Goal: Task Accomplishment & Management: Manage account settings

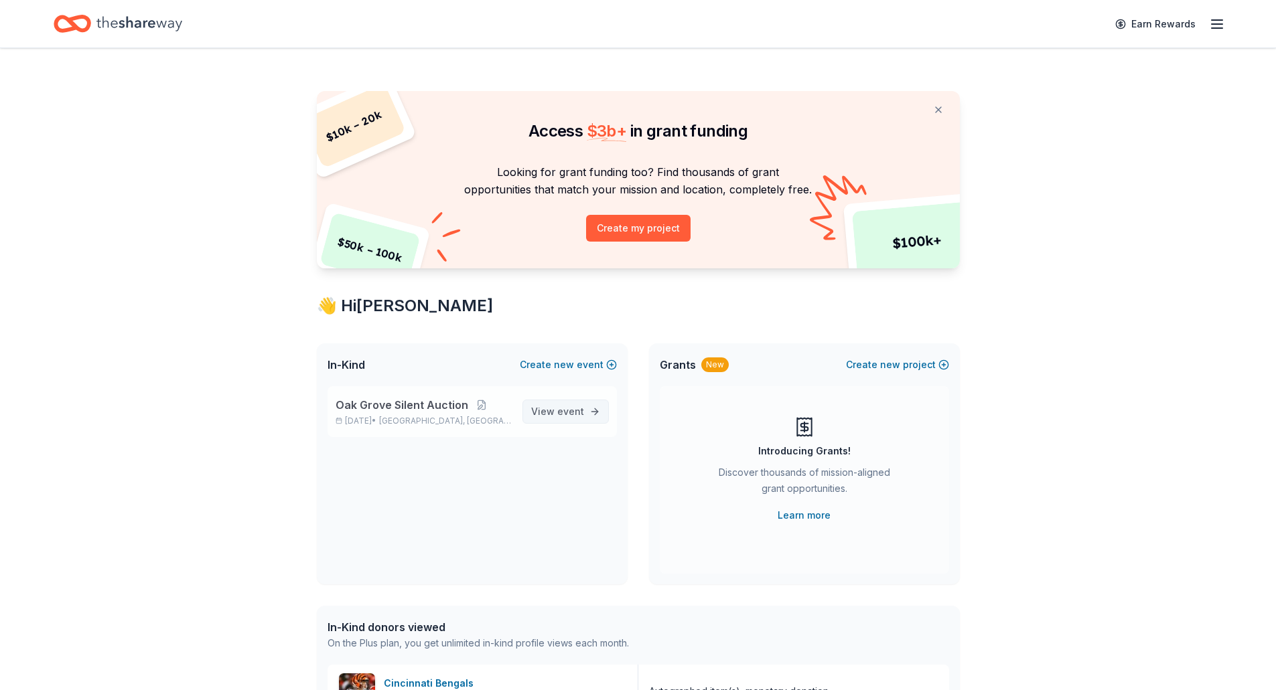
click at [542, 413] on span "View event" at bounding box center [557, 412] width 53 height 16
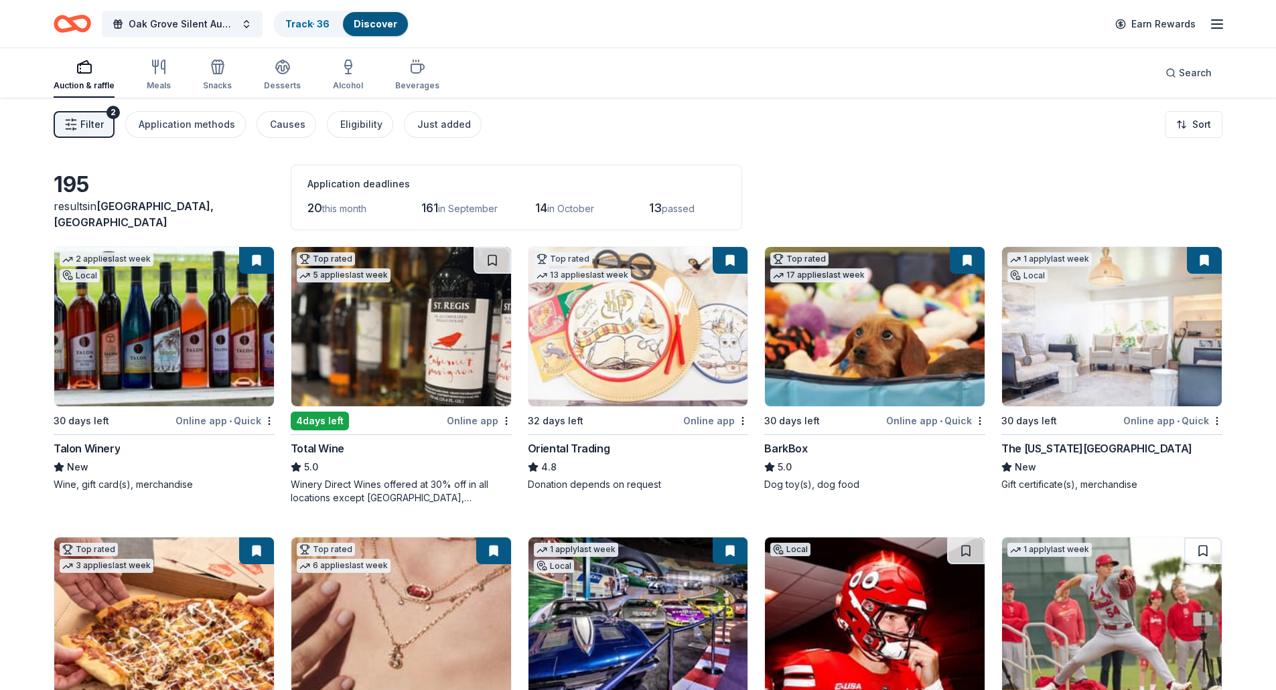
click at [388, 365] on img at bounding box center [401, 326] width 220 height 159
click at [346, 207] on span "this month" at bounding box center [344, 208] width 44 height 11
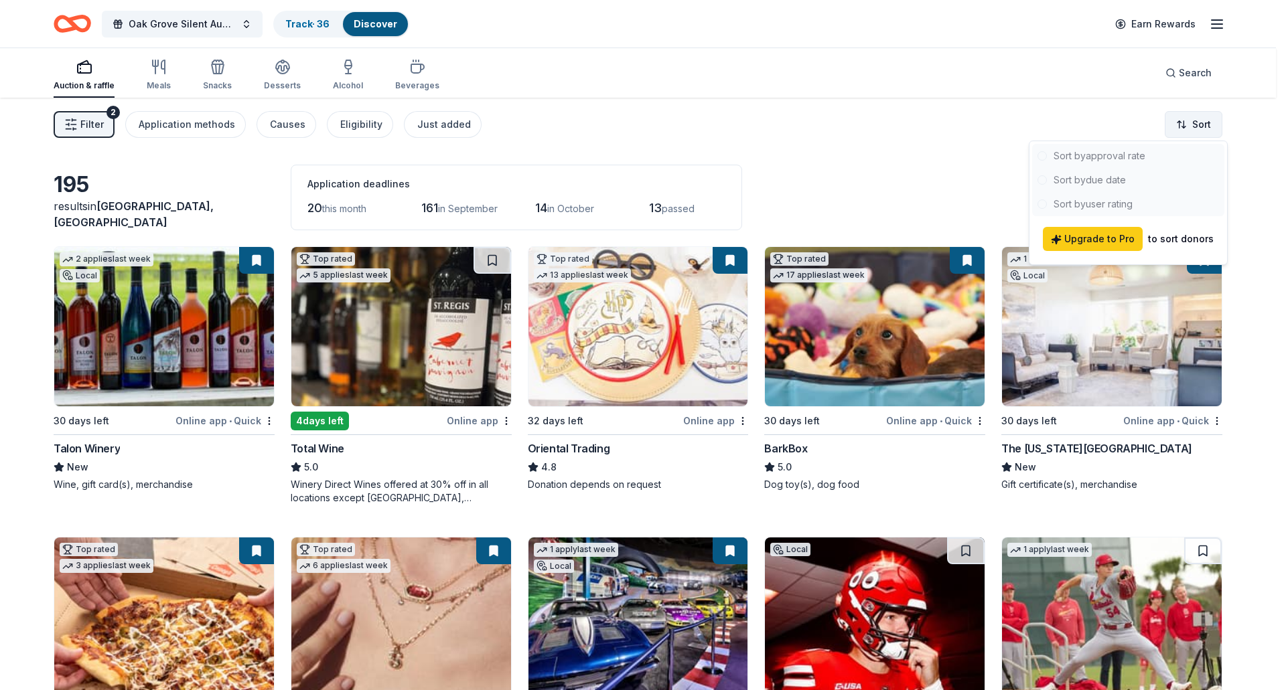
click at [1181, 119] on html "Oak Grove Silent Auction Track · 36 Discover Earn Rewards Auction & raffle Meal…" at bounding box center [643, 345] width 1286 height 690
click at [1101, 181] on div at bounding box center [1128, 180] width 192 height 72
drag, startPoint x: 847, startPoint y: 159, endPoint x: 794, endPoint y: 212, distance: 75.3
click at [846, 159] on html "Oak Grove Silent Auction Track · 36 Discover Earn Rewards Auction & raffle Meal…" at bounding box center [643, 345] width 1286 height 690
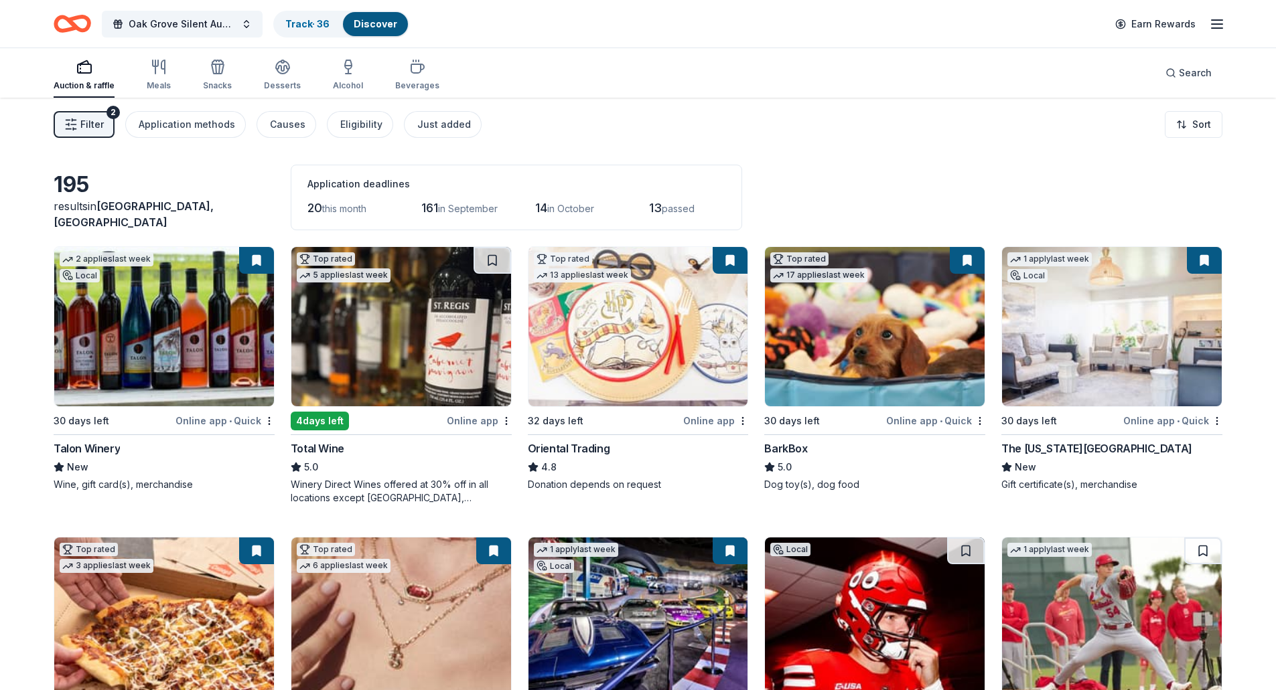
click at [351, 348] on img at bounding box center [401, 326] width 220 height 159
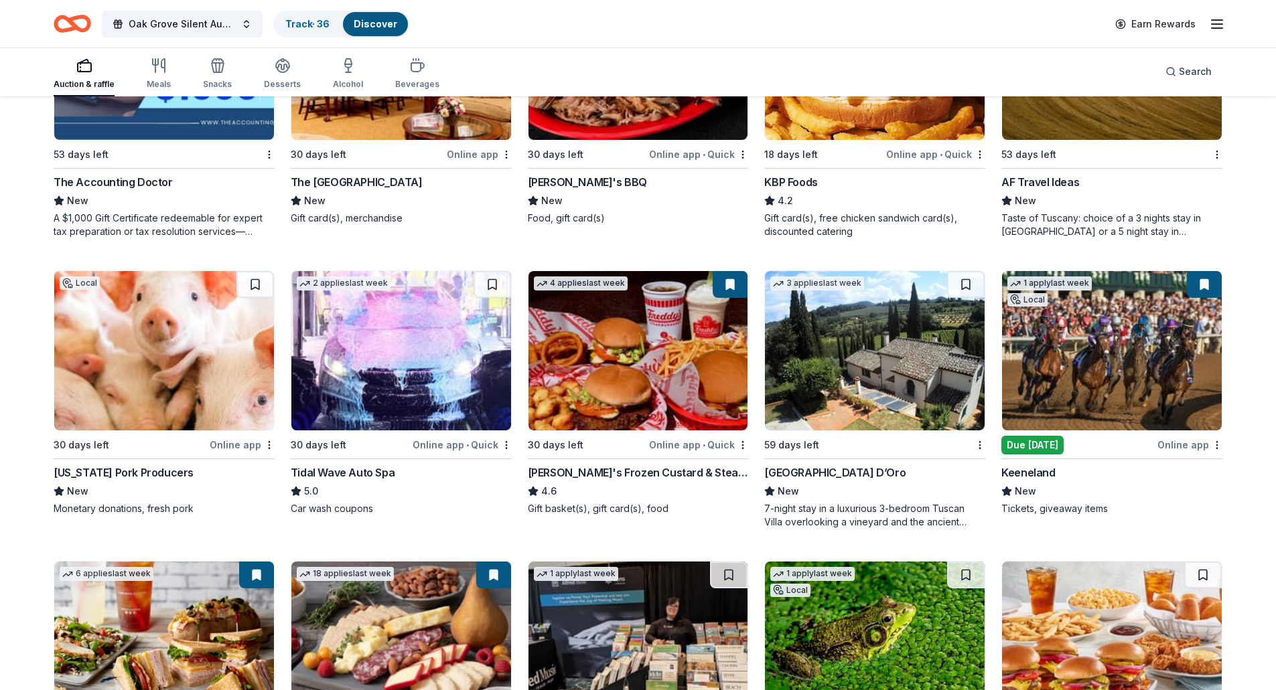
scroll to position [1205, 0]
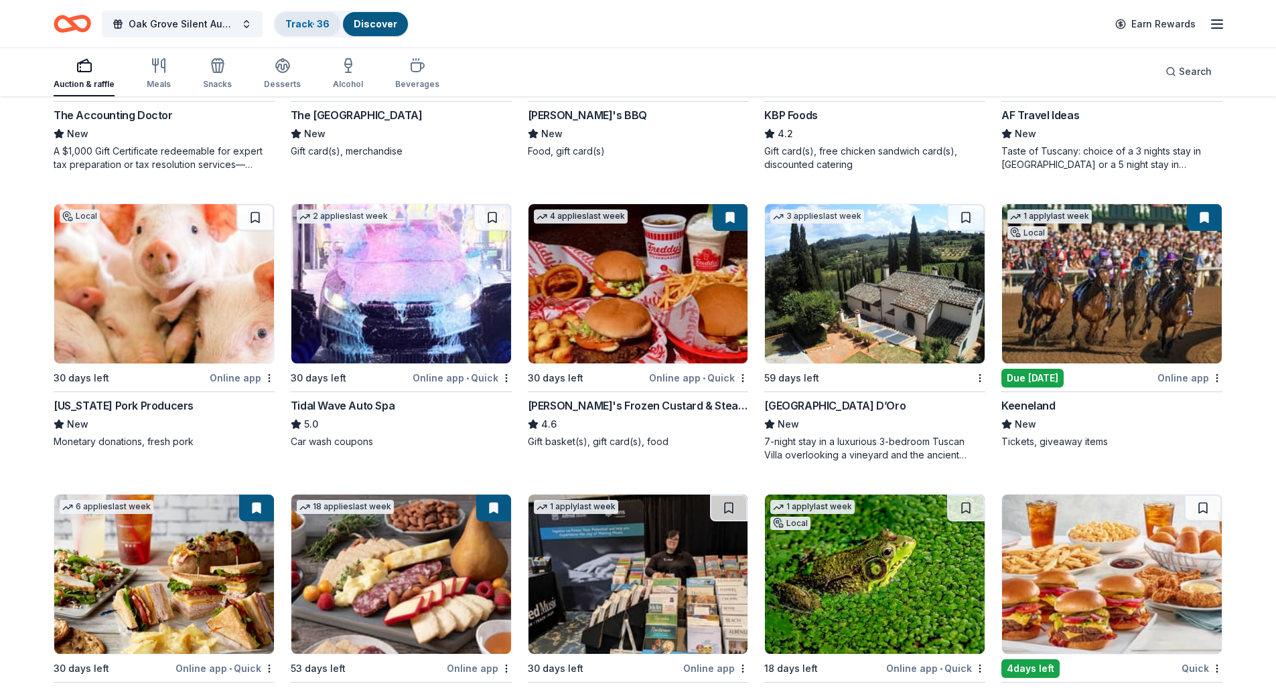
click at [305, 21] on link "Track · 36" at bounding box center [307, 23] width 44 height 11
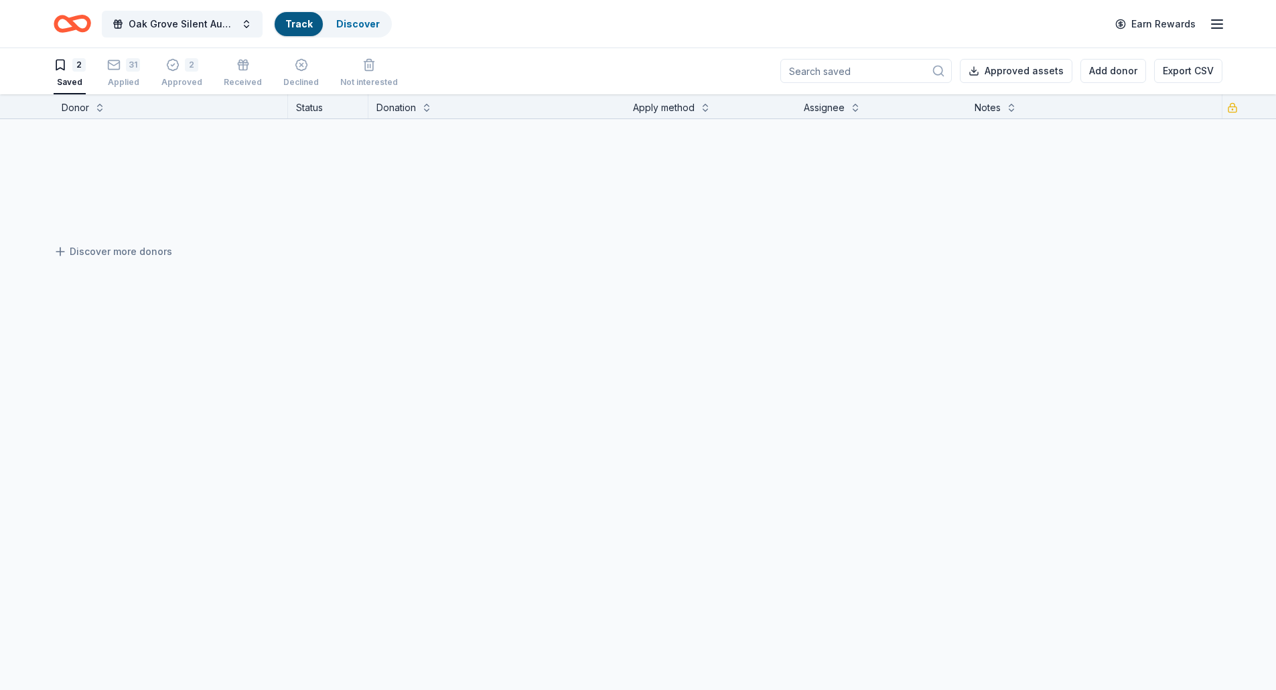
scroll to position [1, 0]
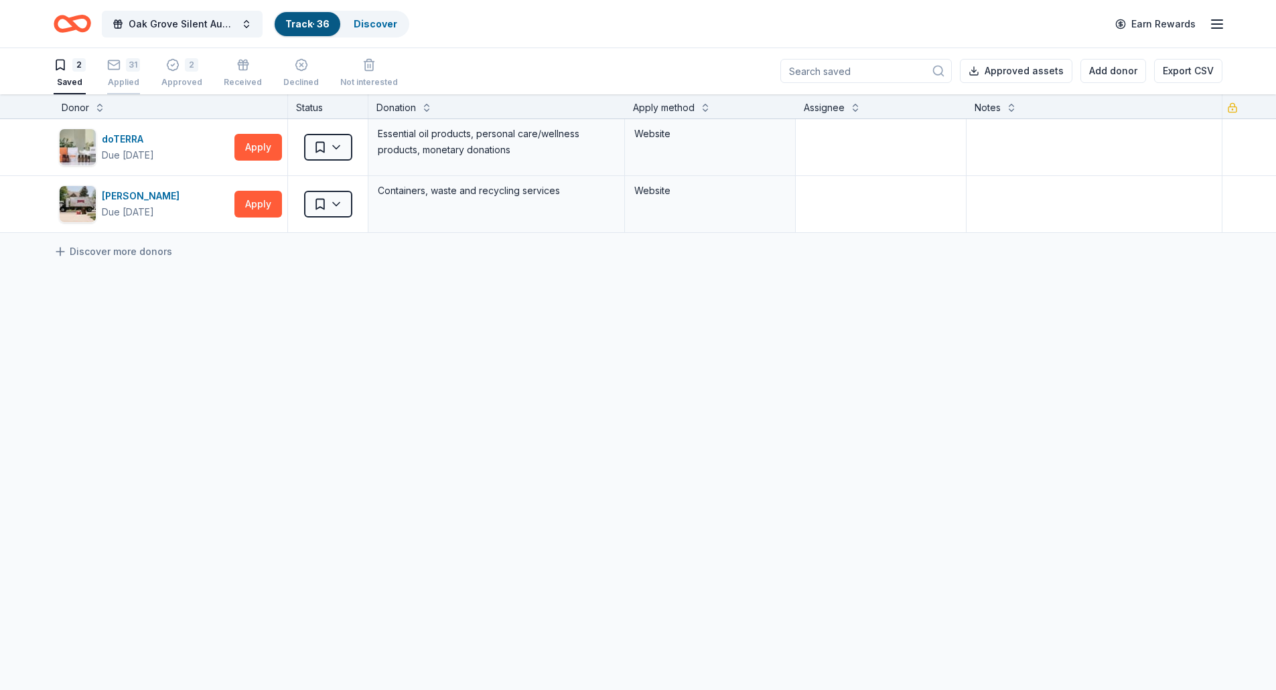
click at [117, 75] on div "31 Applied" at bounding box center [123, 72] width 33 height 29
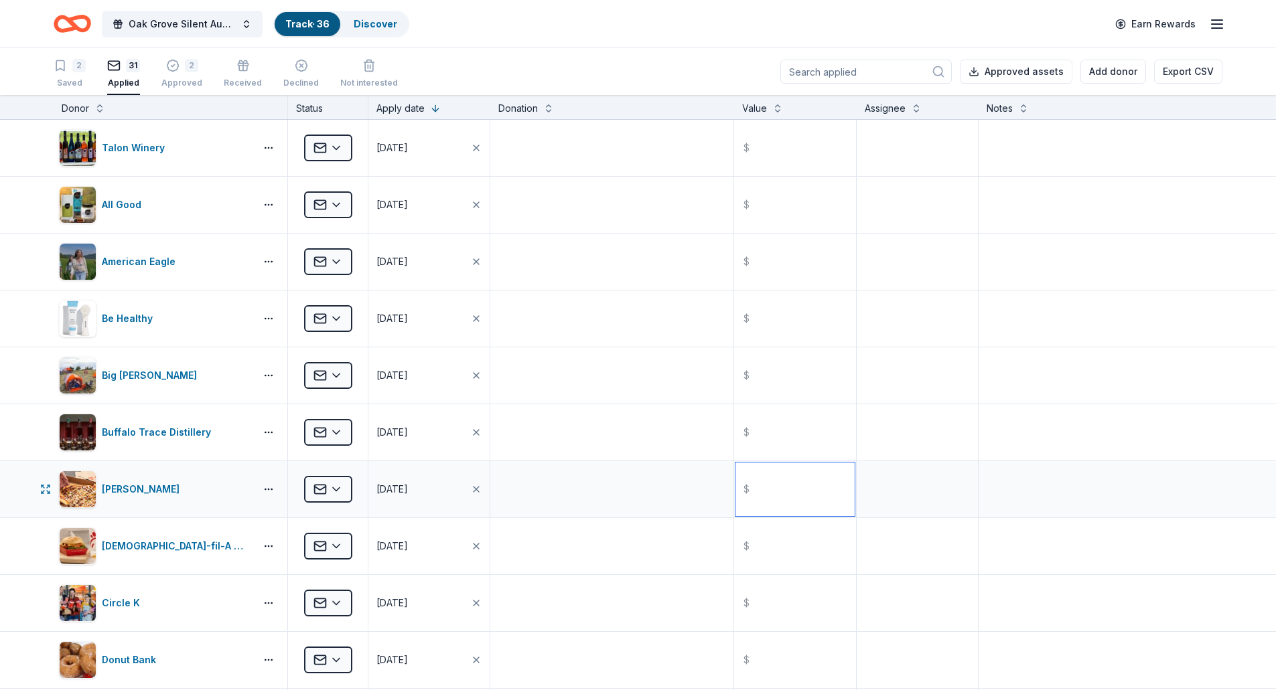
click at [757, 499] on input "text" at bounding box center [794, 490] width 119 height 54
type input "200.00"
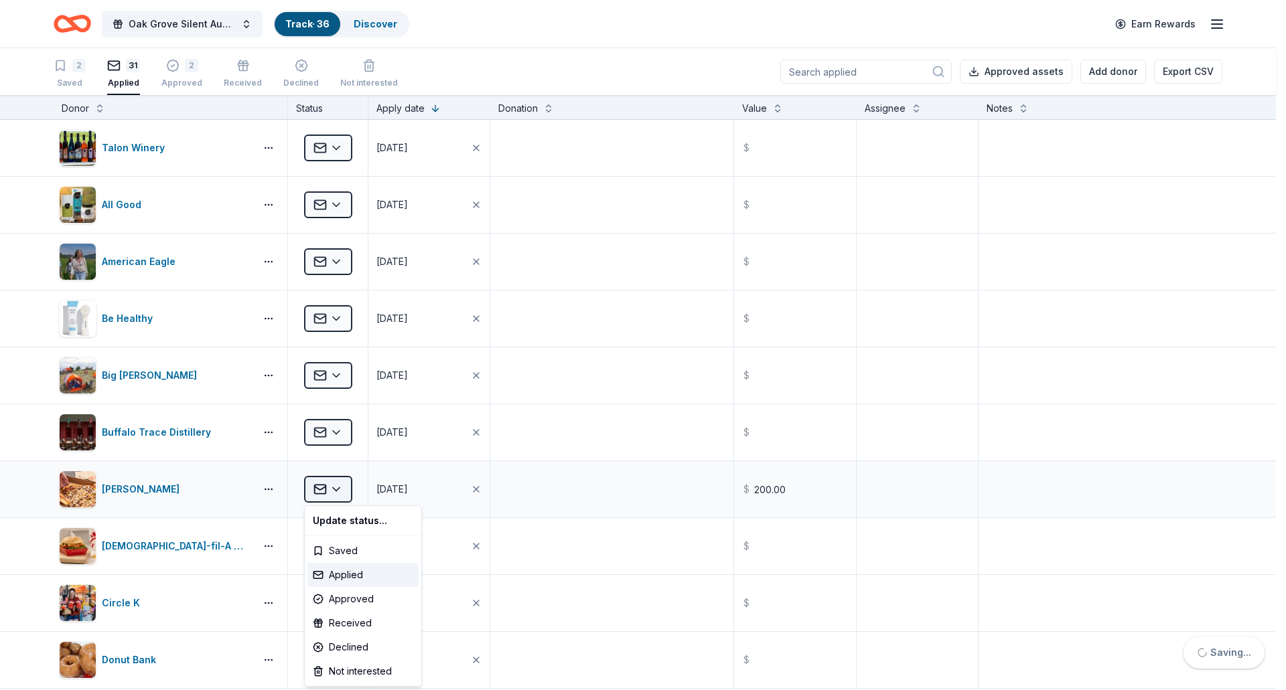
click at [335, 492] on html "Oak Grove Silent Auction Track · 36 Discover Earn Rewards 2 Saved 31 Applied 2 …" at bounding box center [643, 345] width 1286 height 690
click at [337, 597] on div "Approved" at bounding box center [362, 599] width 111 height 24
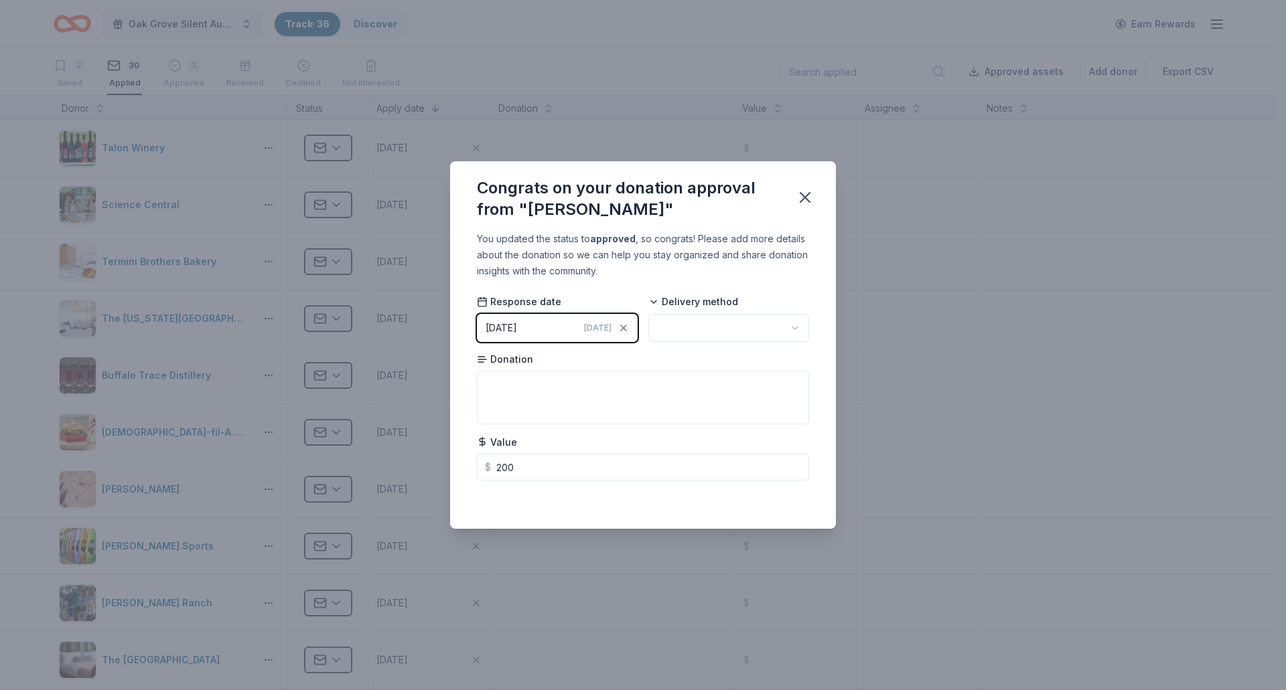
click at [771, 328] on html "Oak Grove Silent Auction Track · 36 Discover Earn Rewards 2 Saved 30 Applied 3 …" at bounding box center [643, 345] width 1286 height 690
drag, startPoint x: 804, startPoint y: 196, endPoint x: 585, endPoint y: 398, distance: 298.1
click at [804, 197] on icon "button" at bounding box center [804, 197] width 9 height 9
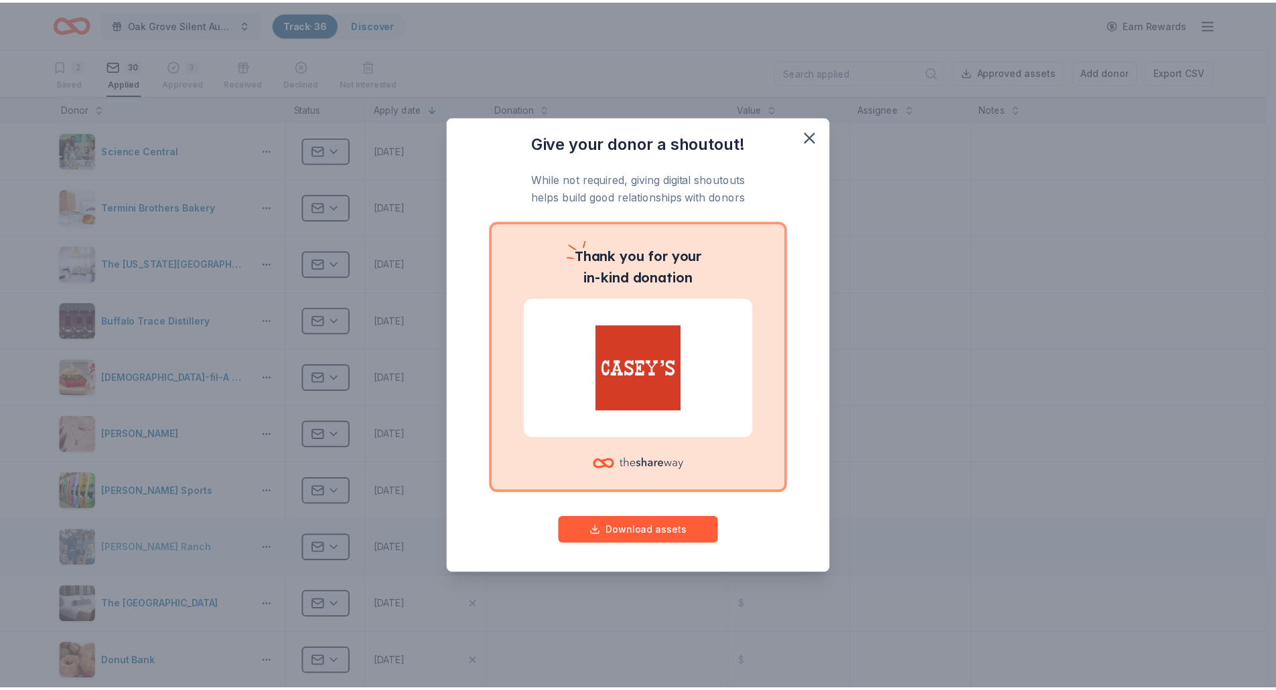
scroll to position [67, 0]
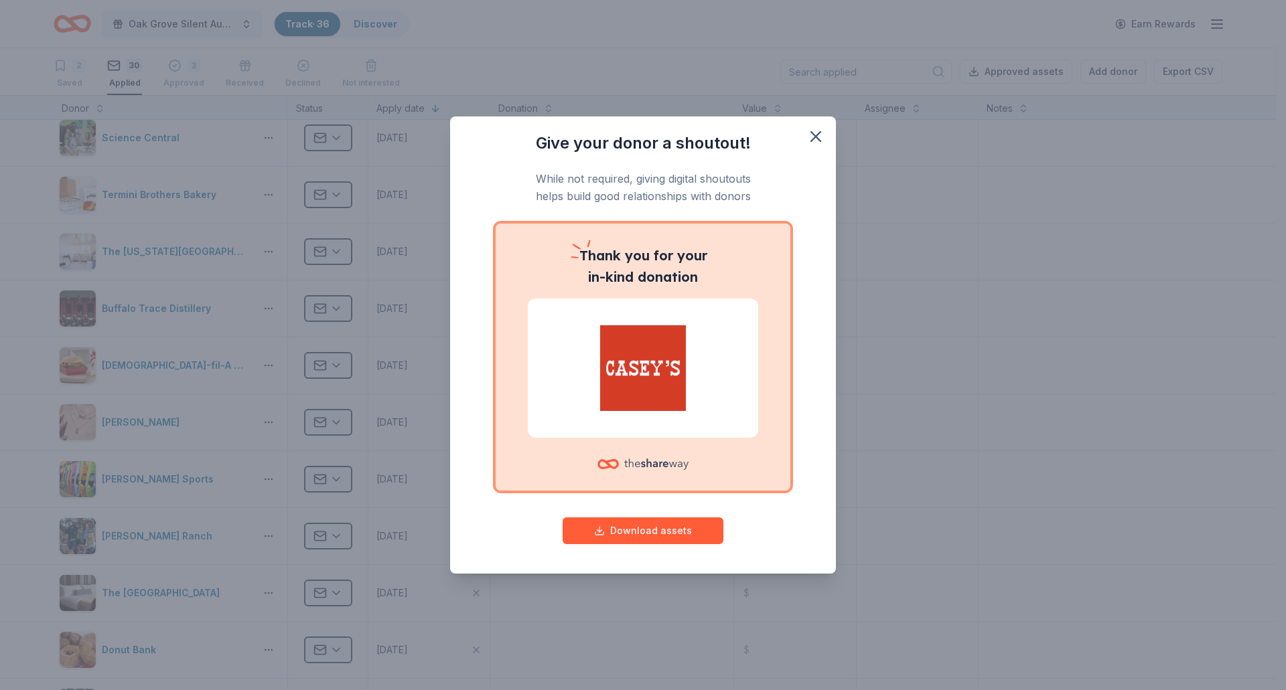
drag, startPoint x: 816, startPoint y: 131, endPoint x: 479, endPoint y: 262, distance: 360.8
click at [804, 131] on button "button" at bounding box center [815, 136] width 29 height 29
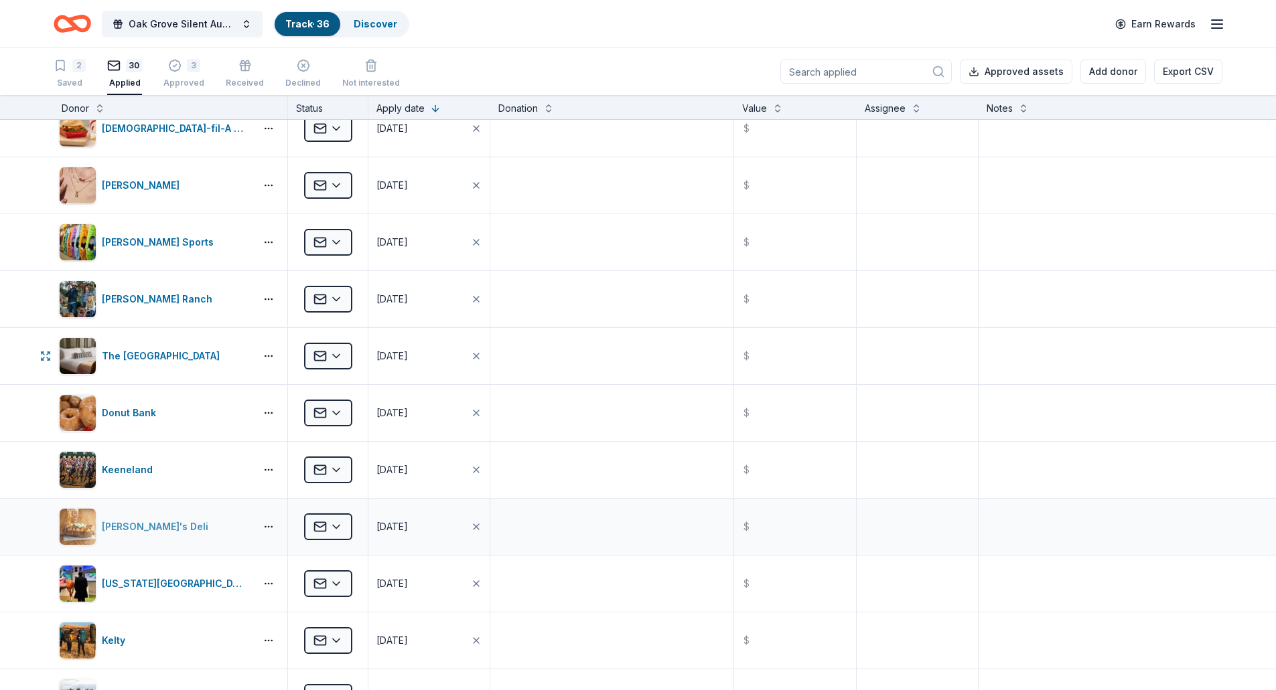
scroll to position [335, 0]
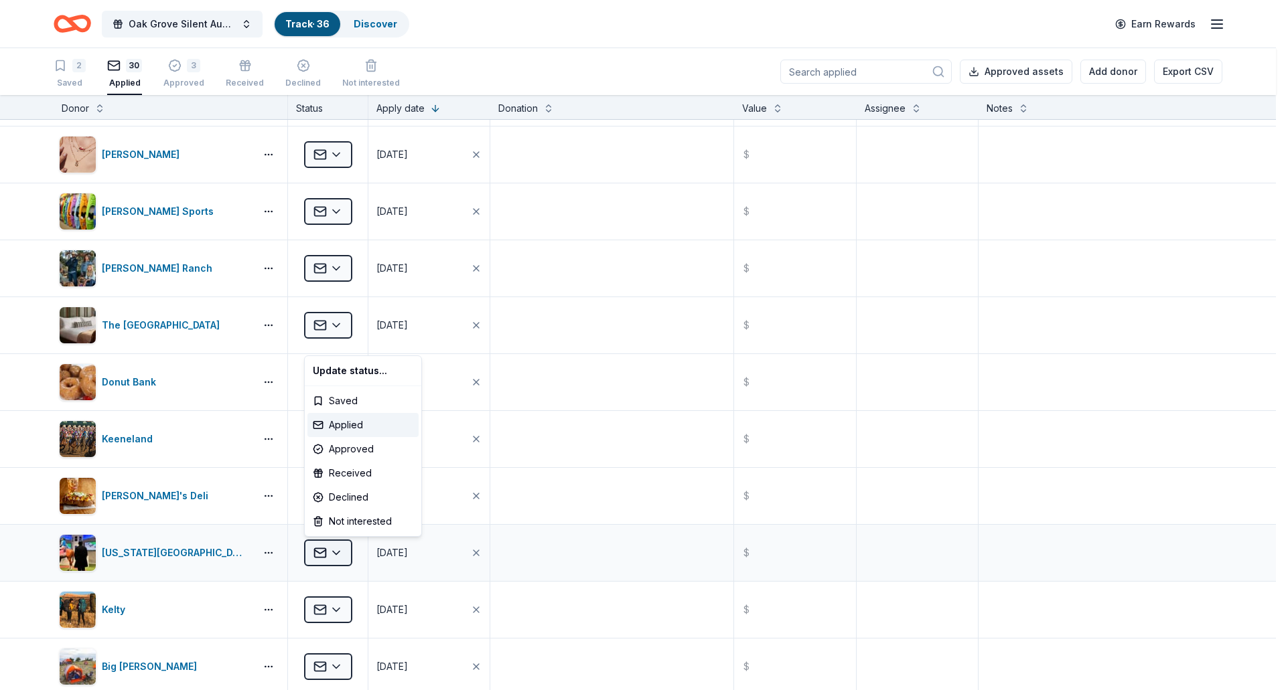
click at [346, 546] on html "Oak Grove Silent Auction Track · 36 Discover Earn Rewards 2 Saved 30 Applied 3 …" at bounding box center [643, 345] width 1286 height 690
click at [342, 446] on div "Approved" at bounding box center [362, 449] width 111 height 24
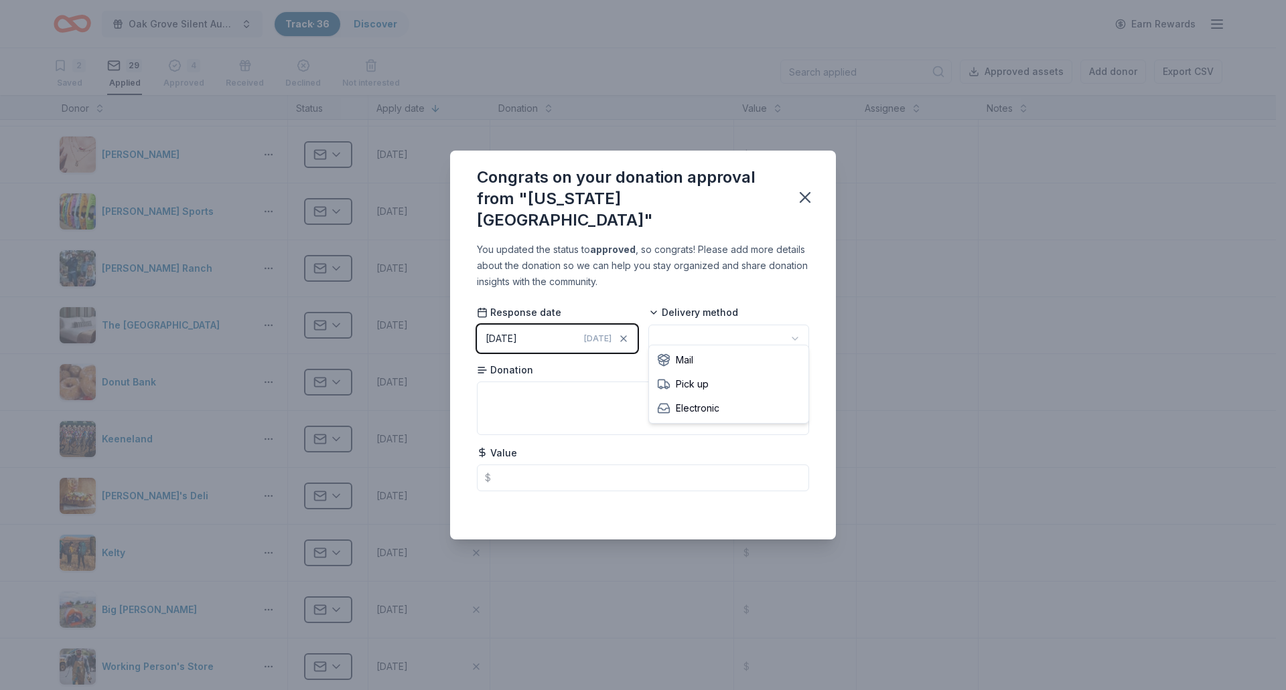
click at [753, 327] on html "Oak Grove Silent Auction Track · 36 Discover Earn Rewards 2 Saved 29 Applied 4 …" at bounding box center [643, 345] width 1286 height 690
drag, startPoint x: 804, startPoint y: 190, endPoint x: 787, endPoint y: 197, distance: 18.0
click at [804, 189] on icon "button" at bounding box center [804, 197] width 19 height 19
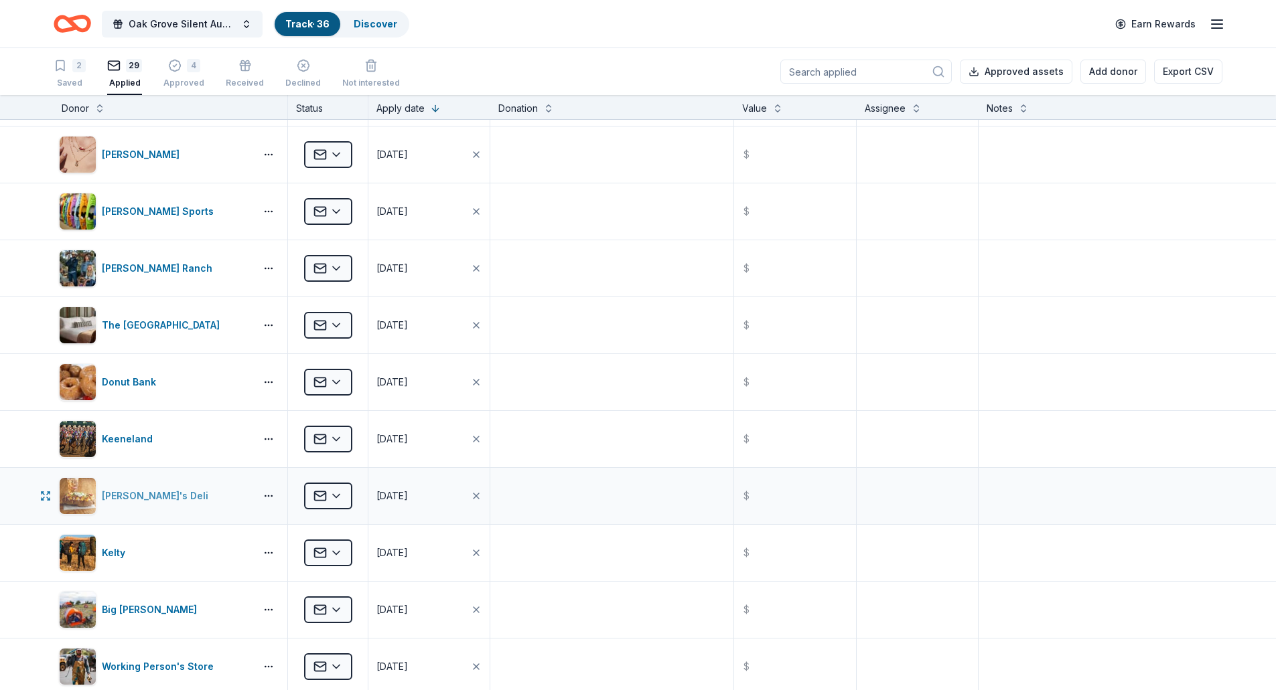
scroll to position [402, 0]
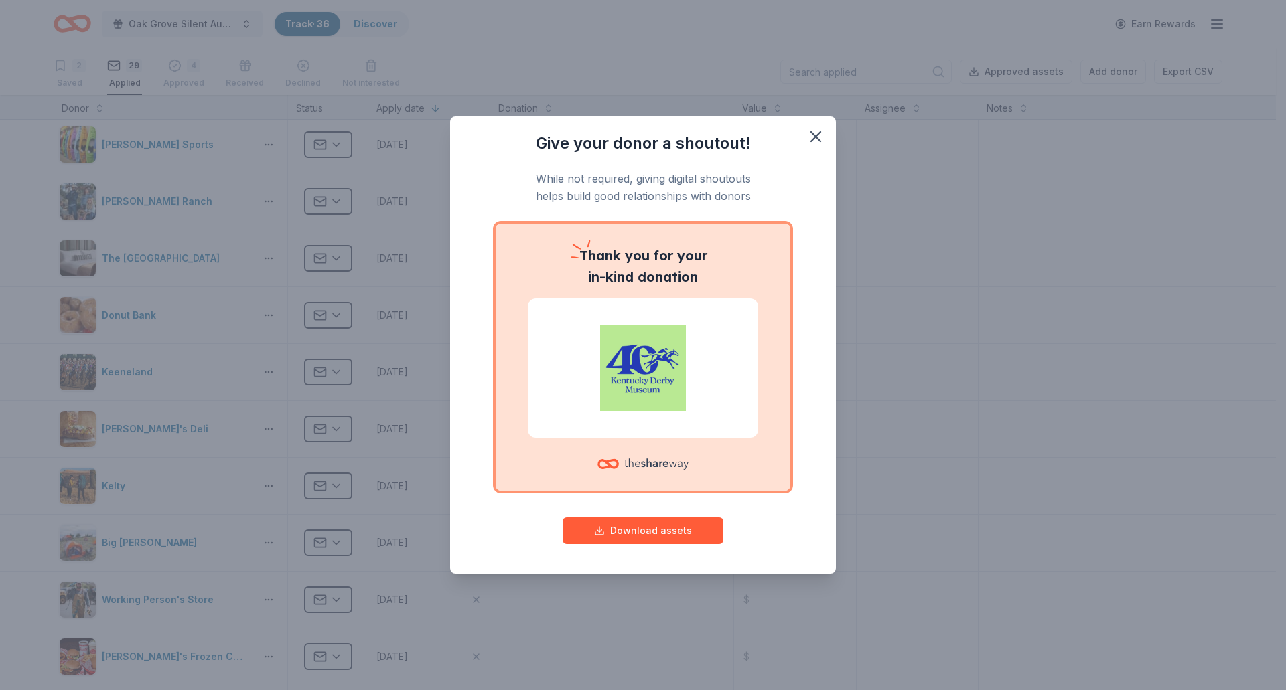
drag, startPoint x: 815, startPoint y: 137, endPoint x: 548, endPoint y: 269, distance: 297.7
click at [808, 136] on icon "button" at bounding box center [815, 136] width 19 height 19
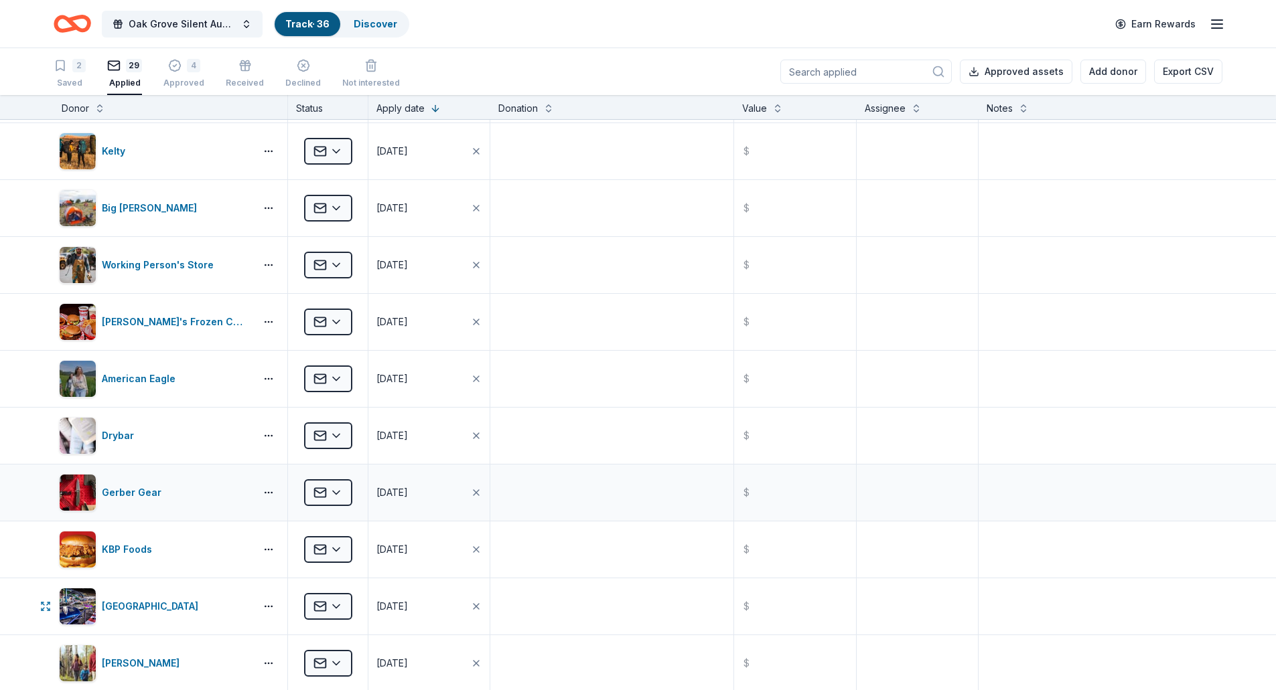
scroll to position [804, 0]
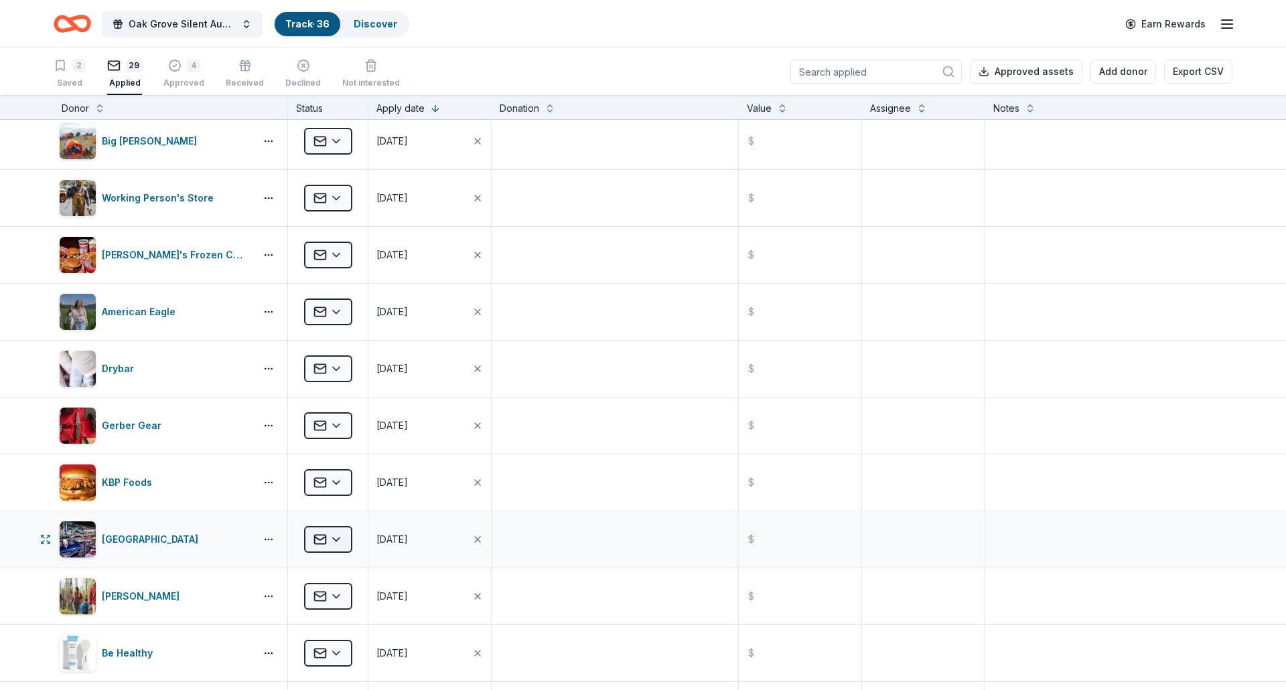
click at [342, 536] on html "Oak Grove Silent Auction Track · 36 Discover Earn Rewards 2 Saved 29 Applied 4 …" at bounding box center [643, 345] width 1286 height 690
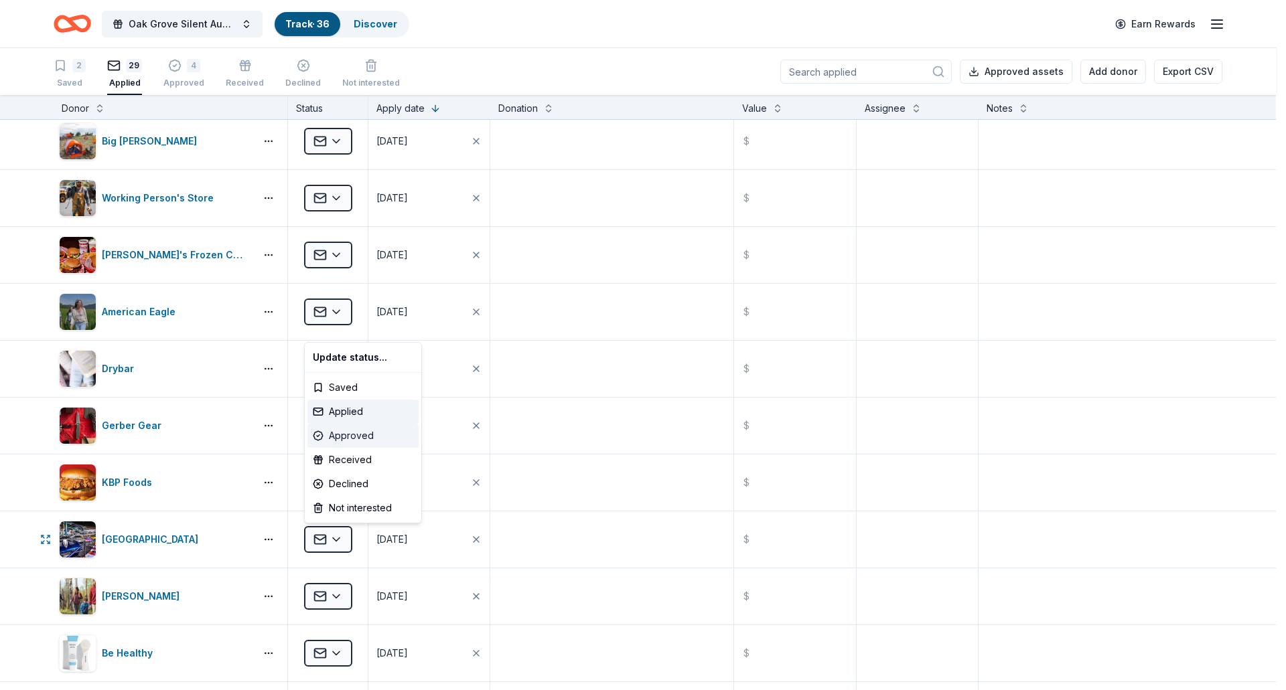
click at [341, 434] on div "Approved" at bounding box center [362, 436] width 111 height 24
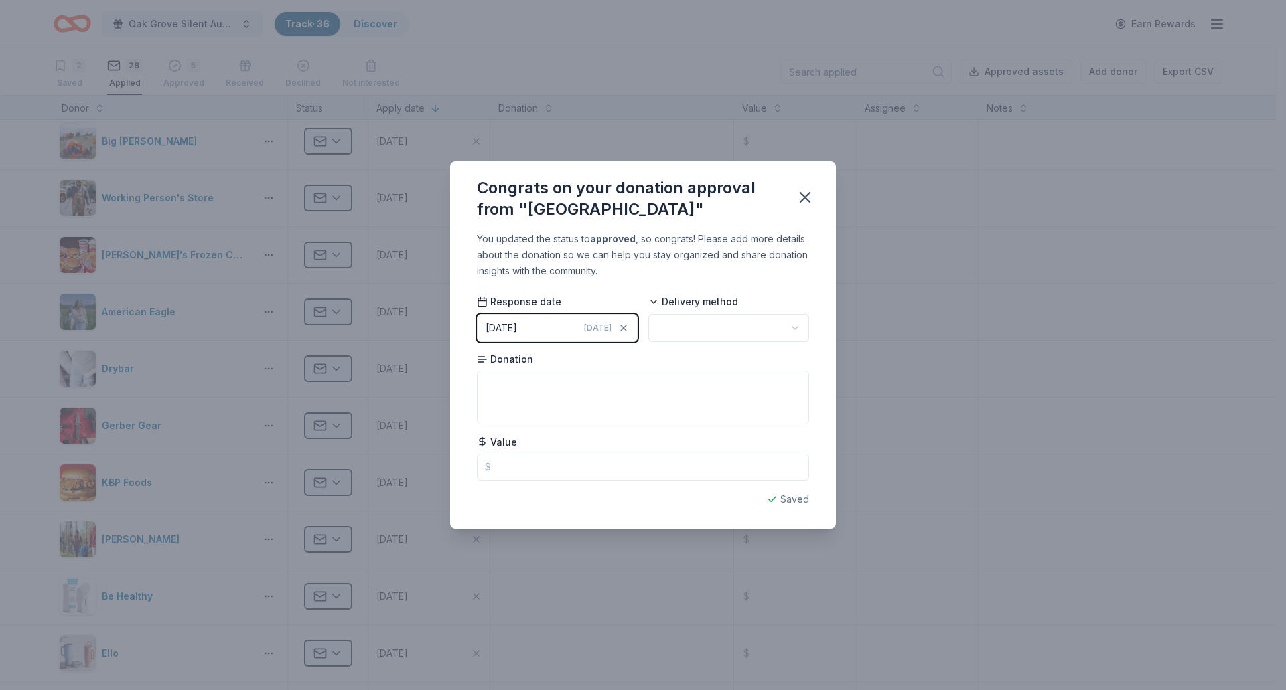
click at [754, 325] on html "Oak Grove Silent Auction Track · 36 Discover Earn Rewards 2 Saved 28 Applied 5 …" at bounding box center [643, 345] width 1286 height 690
click at [807, 197] on icon "button" at bounding box center [804, 197] width 19 height 19
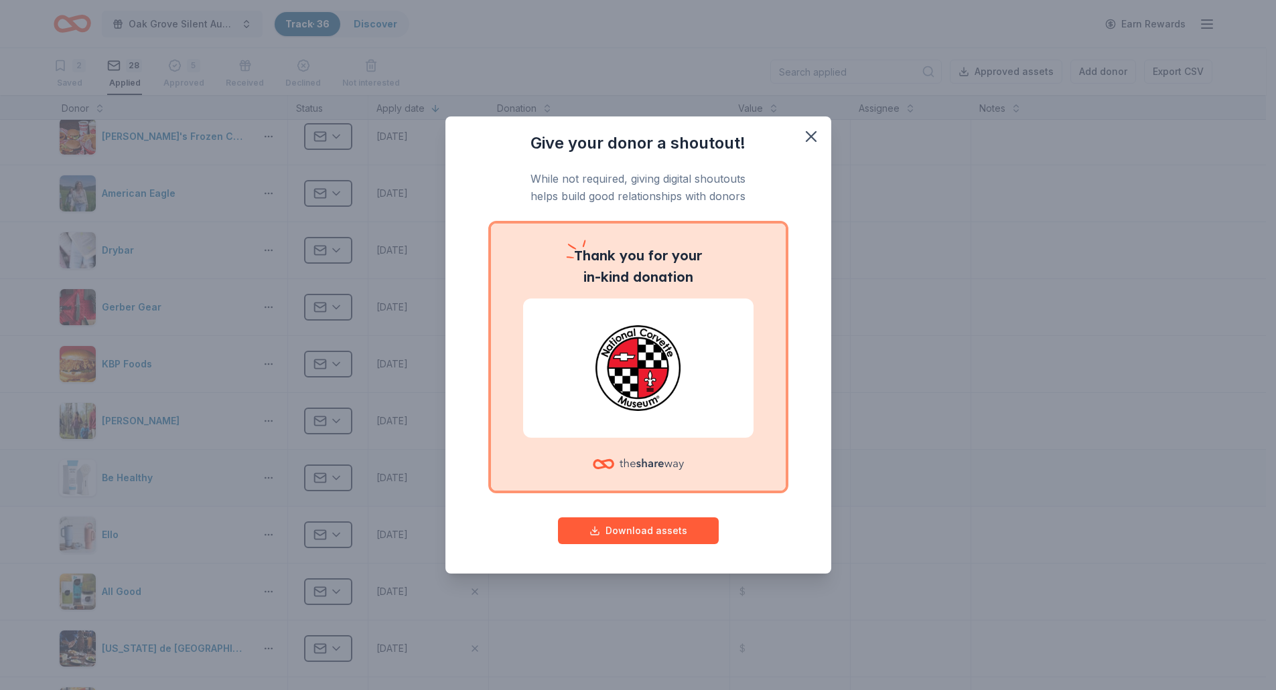
scroll to position [937, 0]
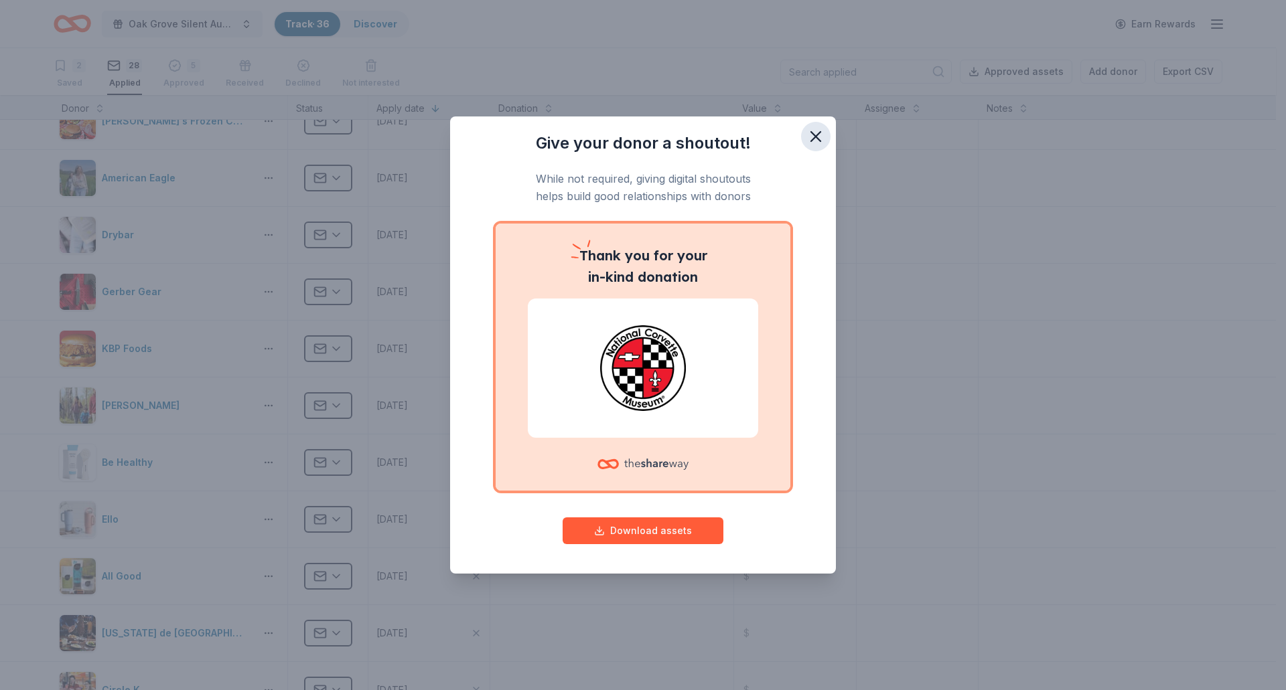
click at [814, 133] on icon "button" at bounding box center [815, 136] width 9 height 9
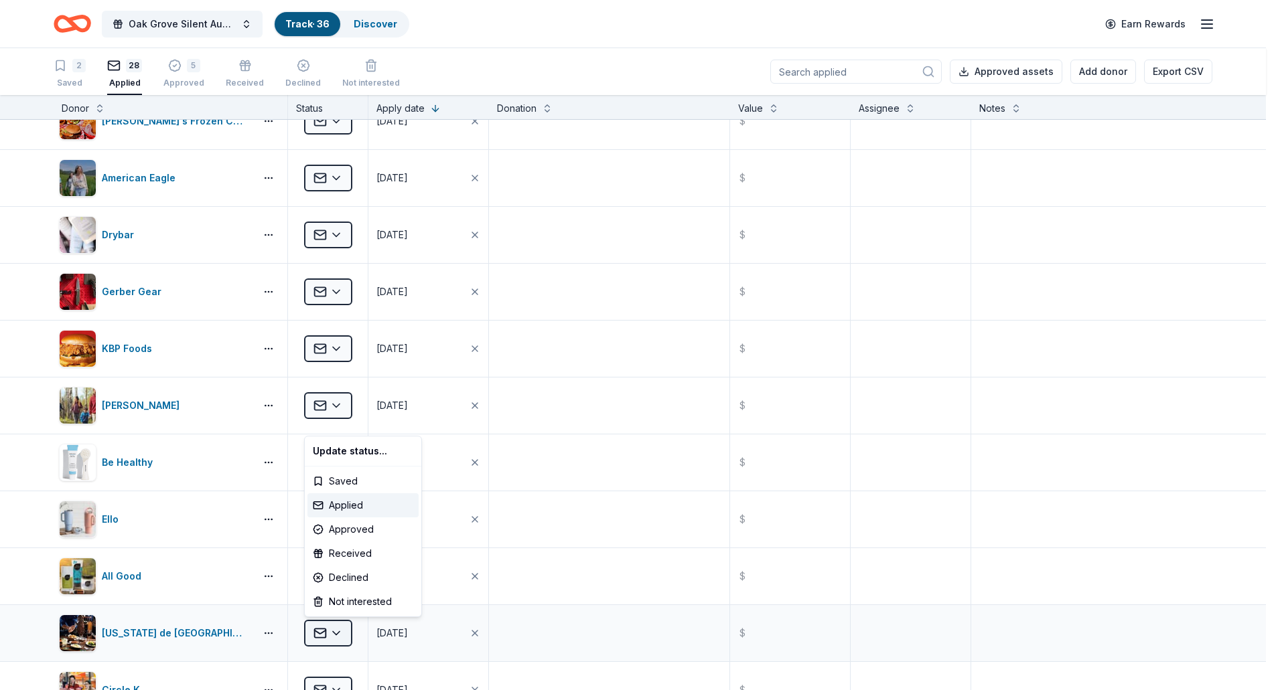
click at [341, 634] on html "Oak Grove Silent Auction Track · 36 Discover Earn Rewards 2 Saved 28 Applied 5 …" at bounding box center [638, 345] width 1276 height 690
click at [346, 577] on div "Declined" at bounding box center [362, 578] width 111 height 24
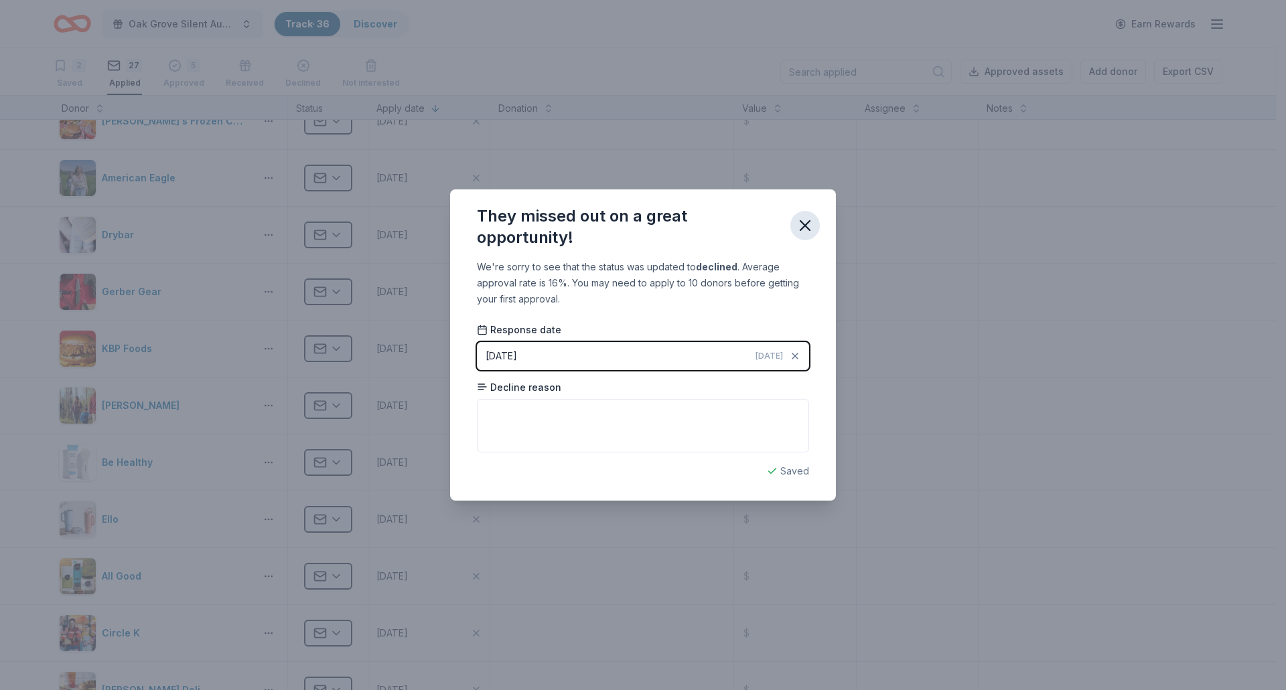
click at [807, 224] on icon "button" at bounding box center [804, 225] width 19 height 19
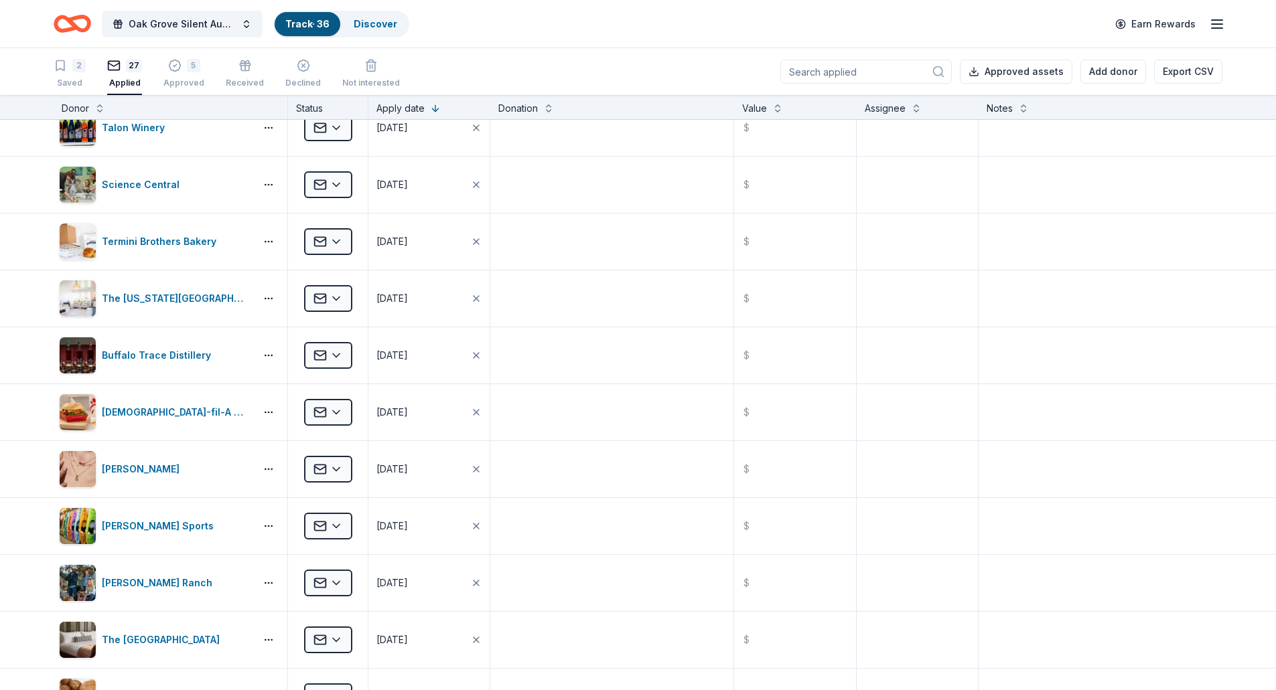
scroll to position [0, 0]
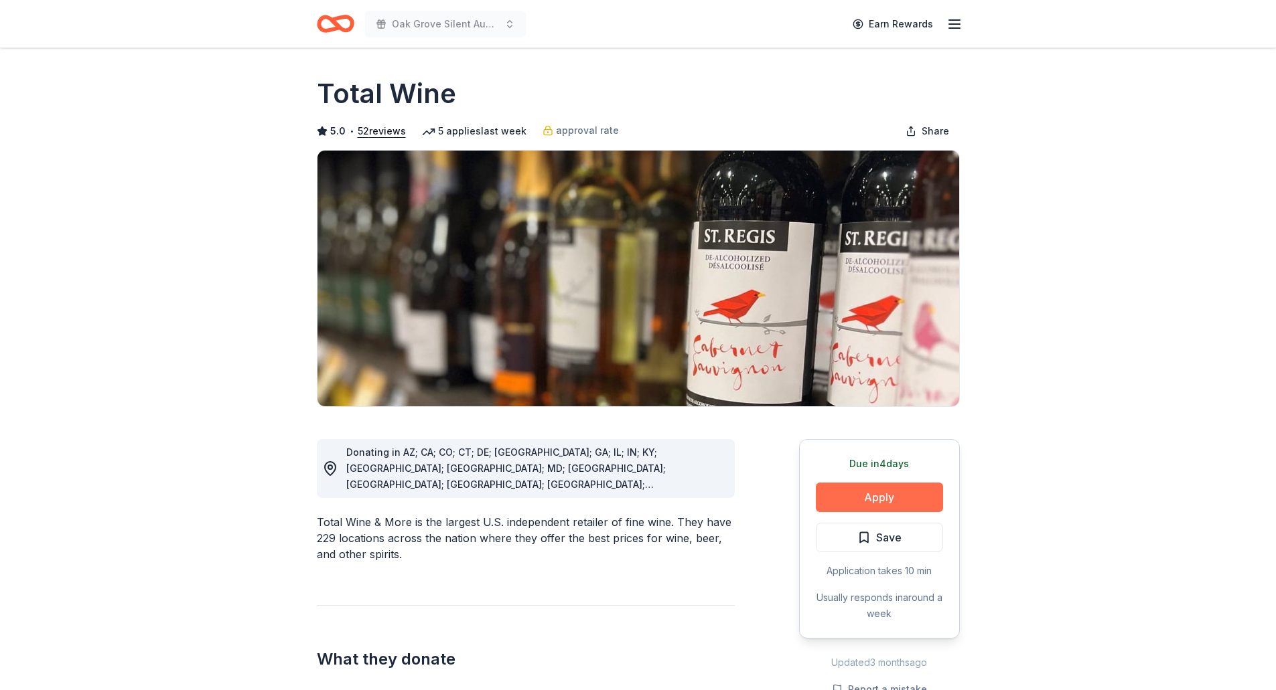
click at [874, 494] on button "Apply" at bounding box center [879, 497] width 127 height 29
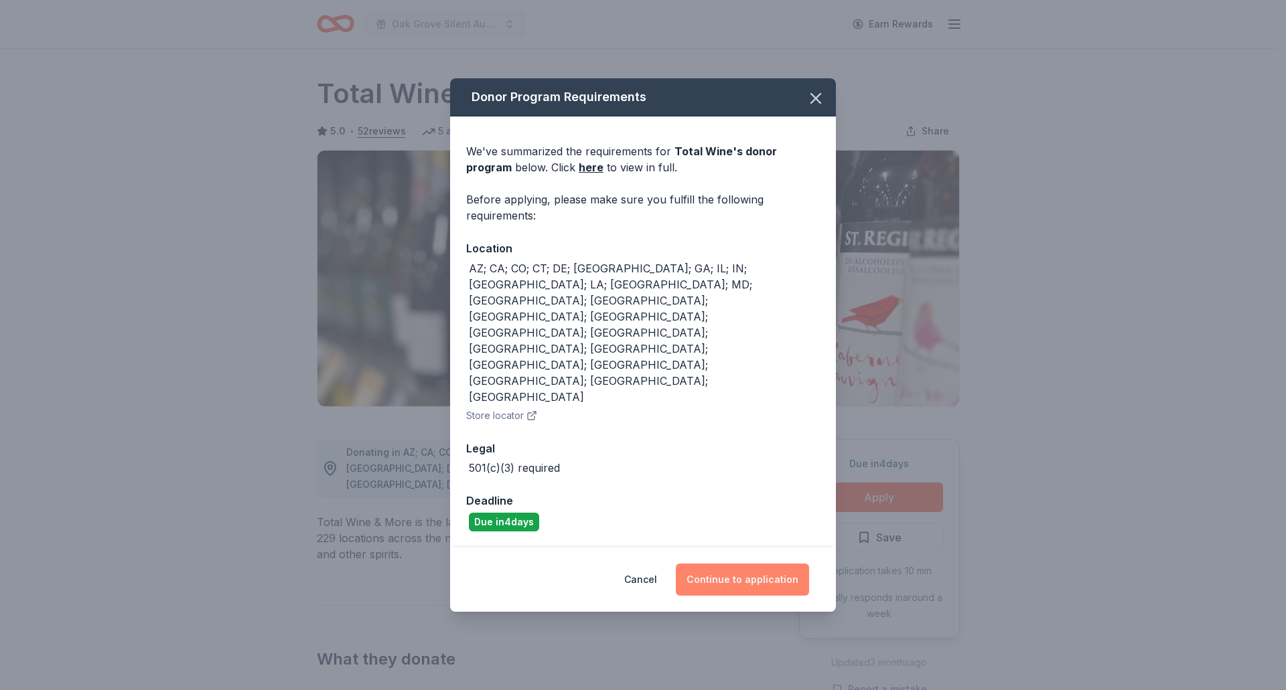
click at [721, 564] on button "Continue to application" at bounding box center [742, 580] width 133 height 32
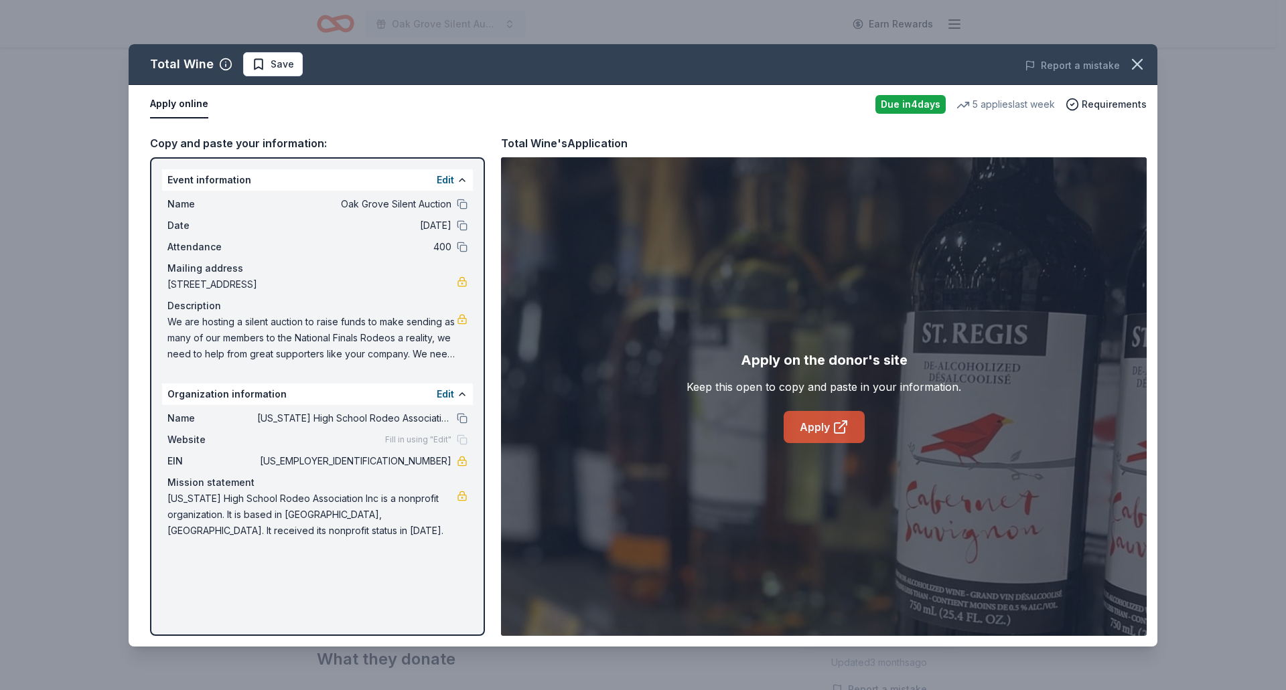
click at [817, 433] on link "Apply" at bounding box center [823, 427] width 81 height 32
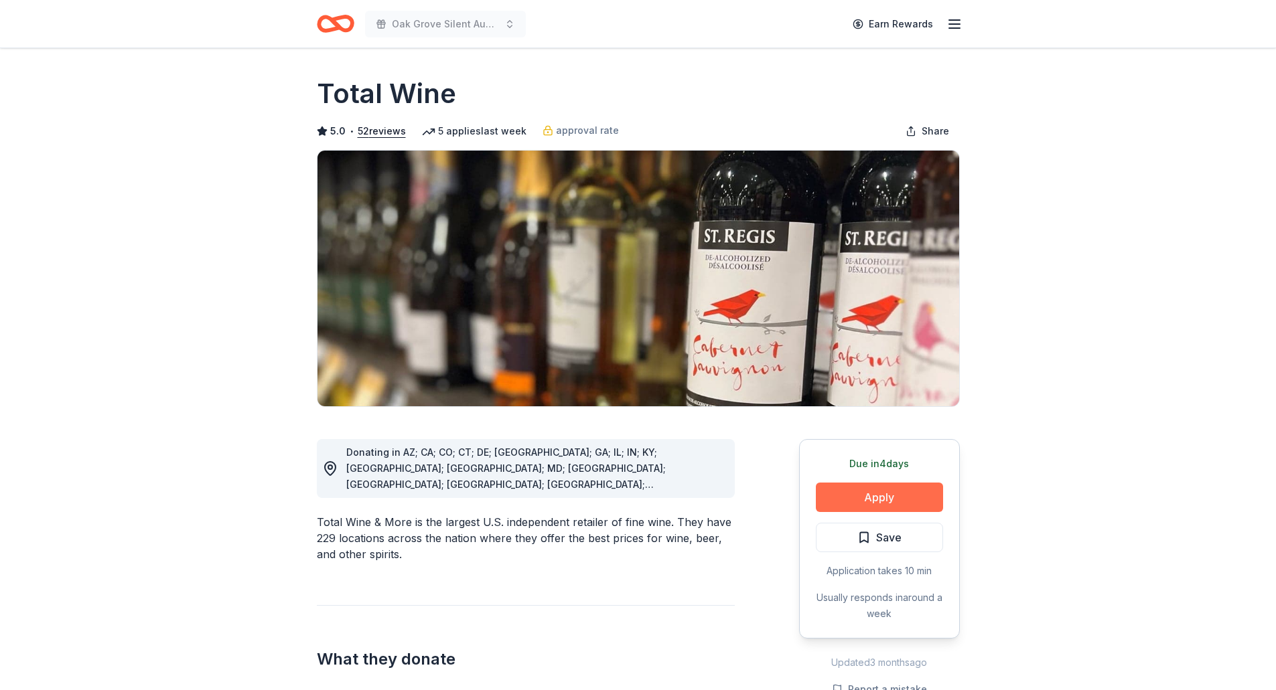
click at [897, 500] on button "Apply" at bounding box center [879, 497] width 127 height 29
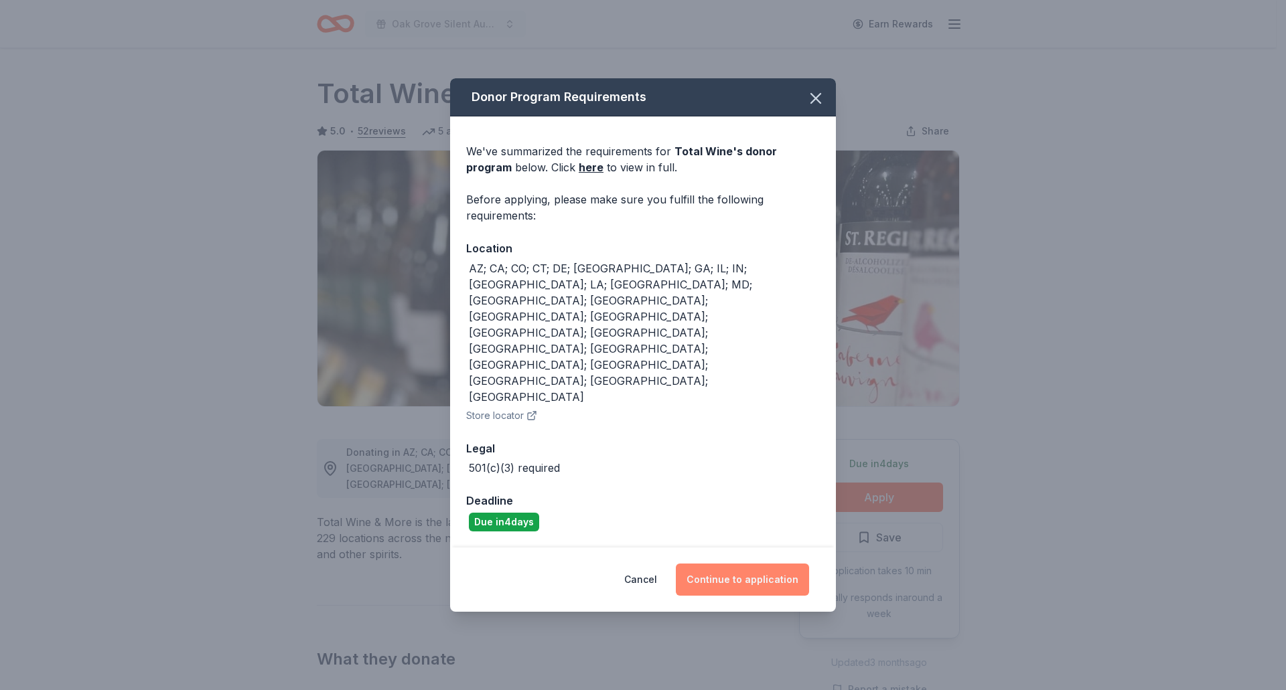
click at [747, 564] on button "Continue to application" at bounding box center [742, 580] width 133 height 32
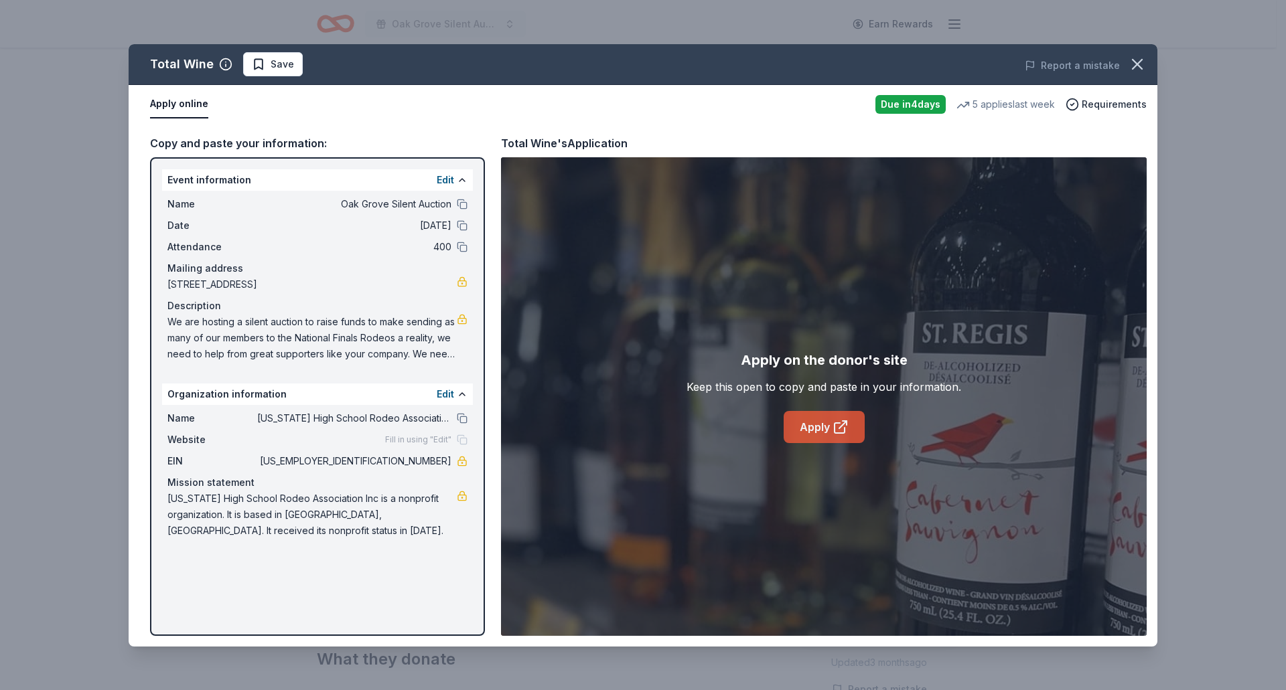
click at [832, 433] on icon at bounding box center [840, 427] width 16 height 16
